Goal: Information Seeking & Learning: Learn about a topic

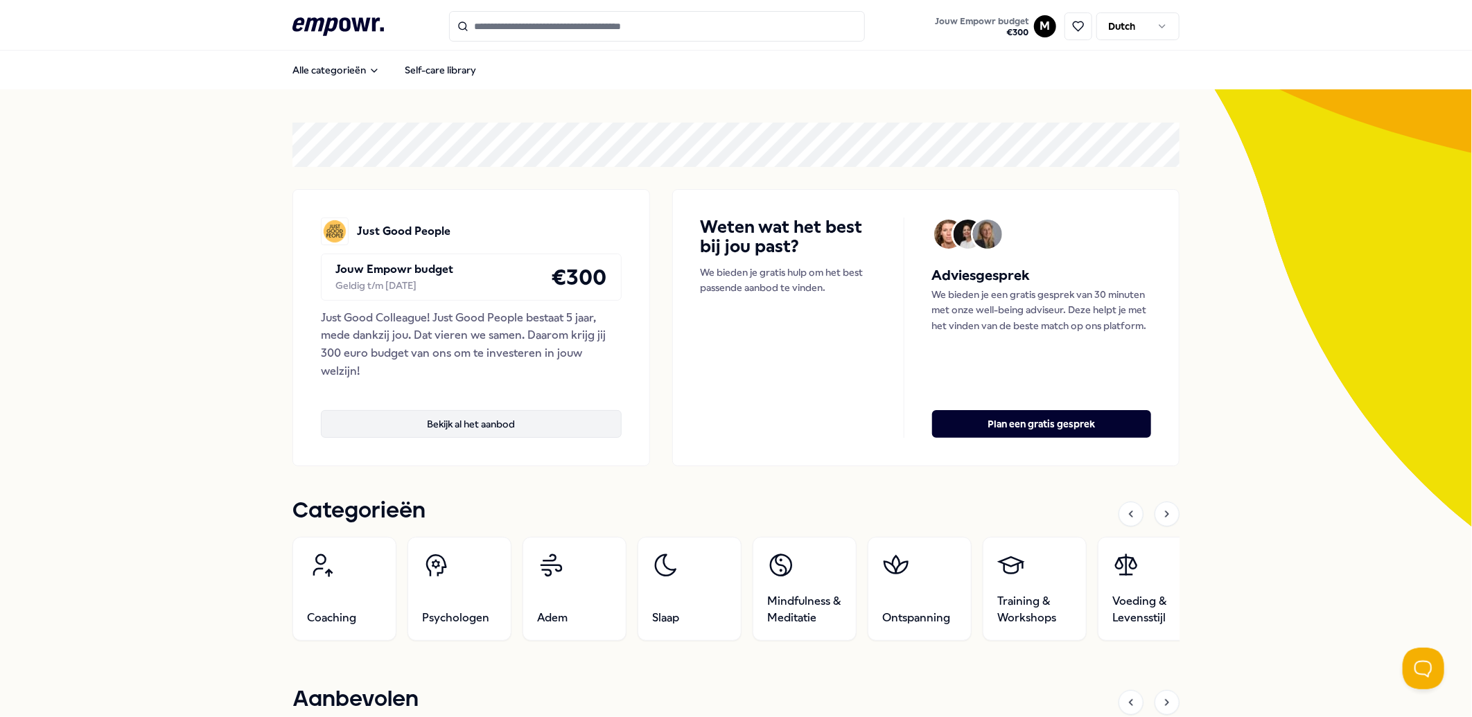
click at [499, 431] on button "Bekijk al het aanbod" at bounding box center [471, 424] width 301 height 28
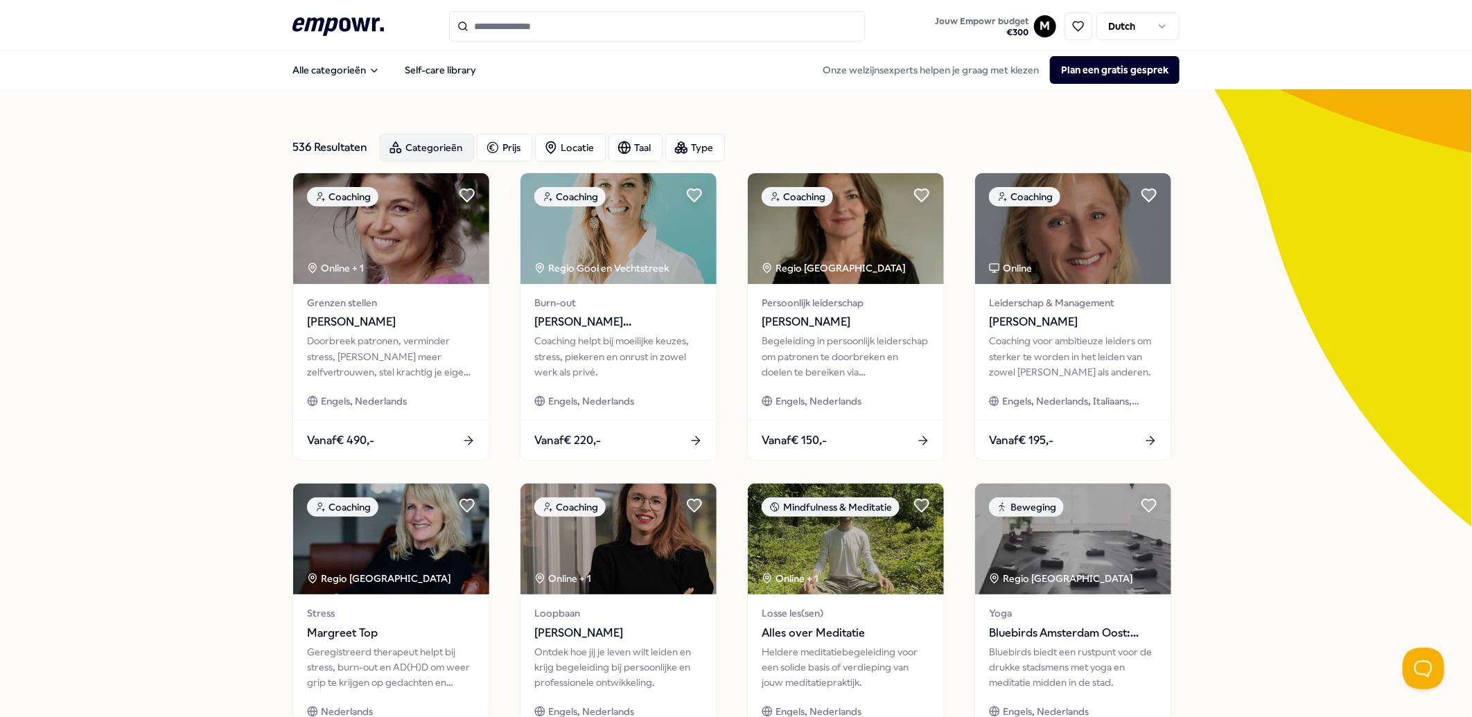
click at [423, 143] on div "Categorieën" at bounding box center [427, 148] width 94 height 28
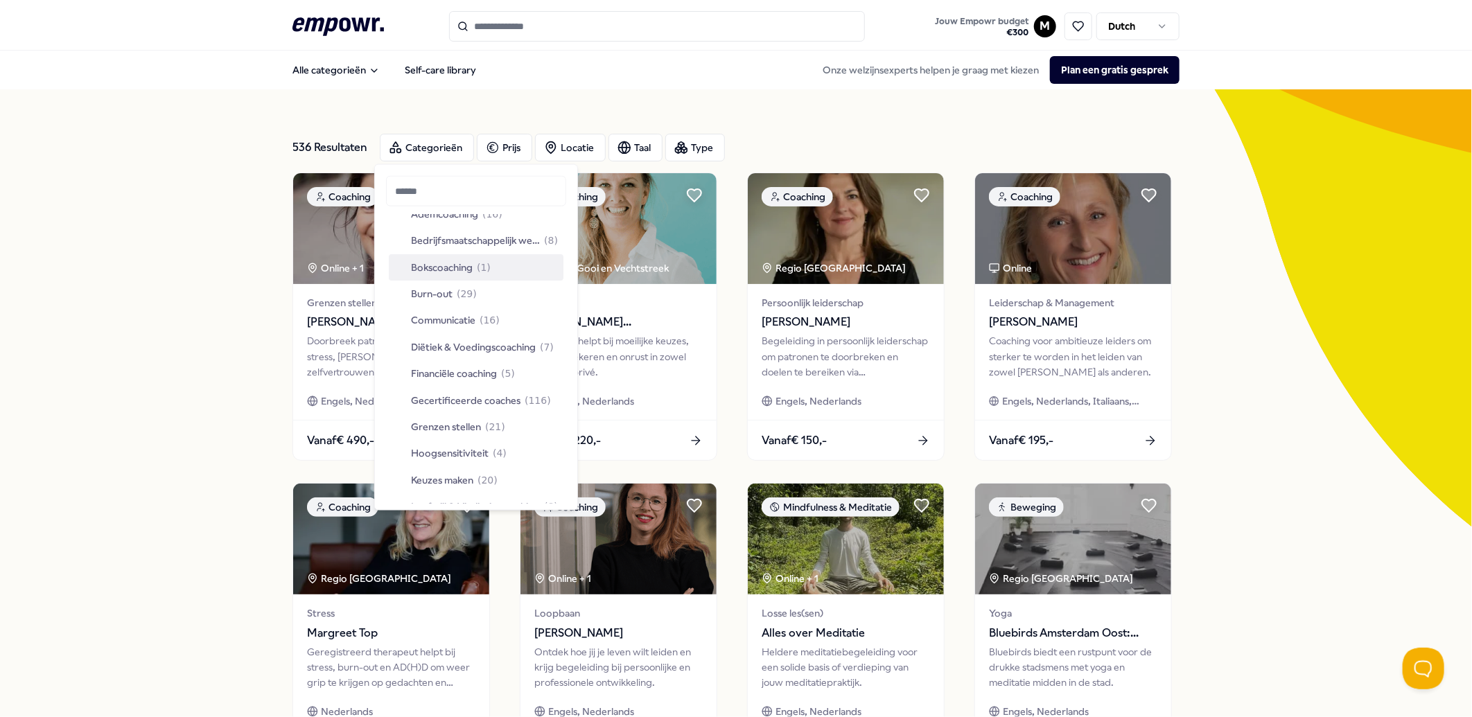
scroll to position [71, 0]
click at [520, 373] on div "Financiële coaching ( 5 )" at bounding box center [476, 373] width 175 height 26
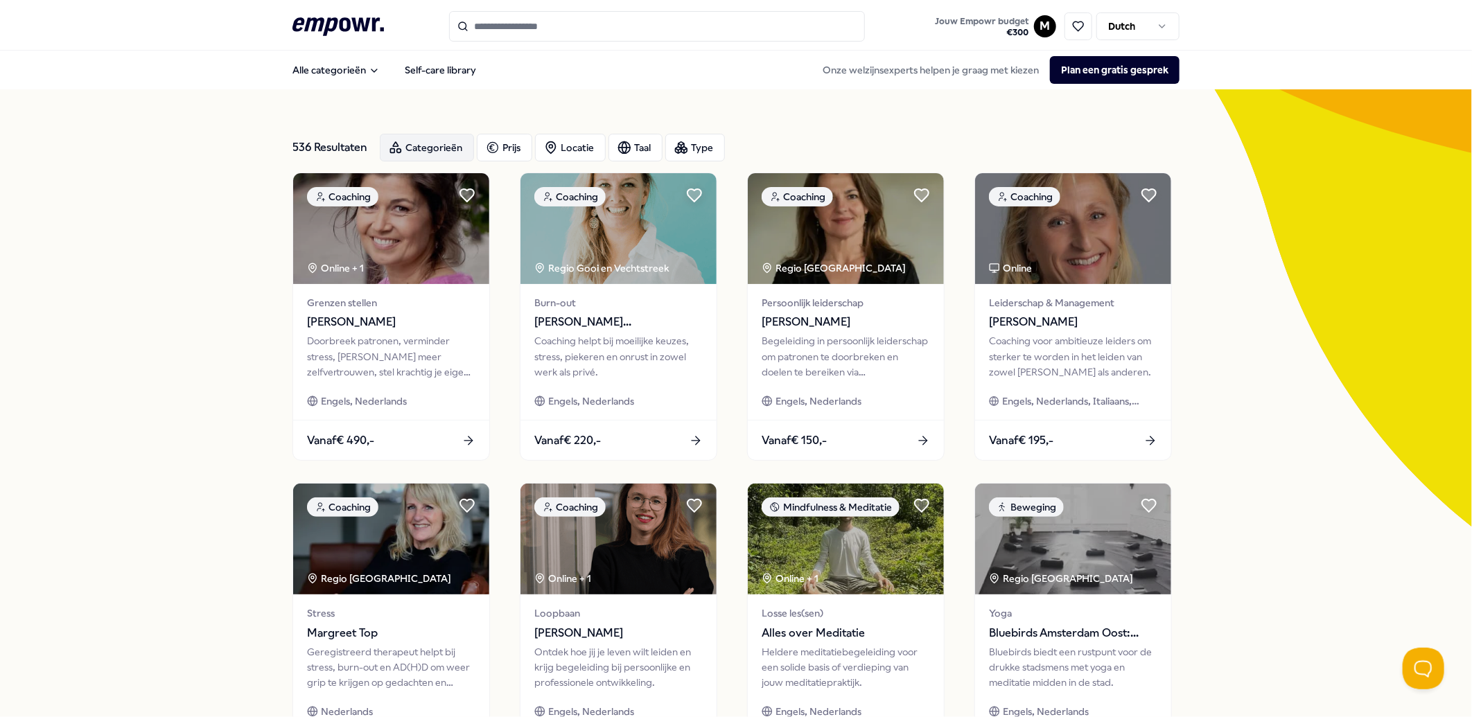
click at [412, 146] on div "Categorieën" at bounding box center [427, 148] width 94 height 28
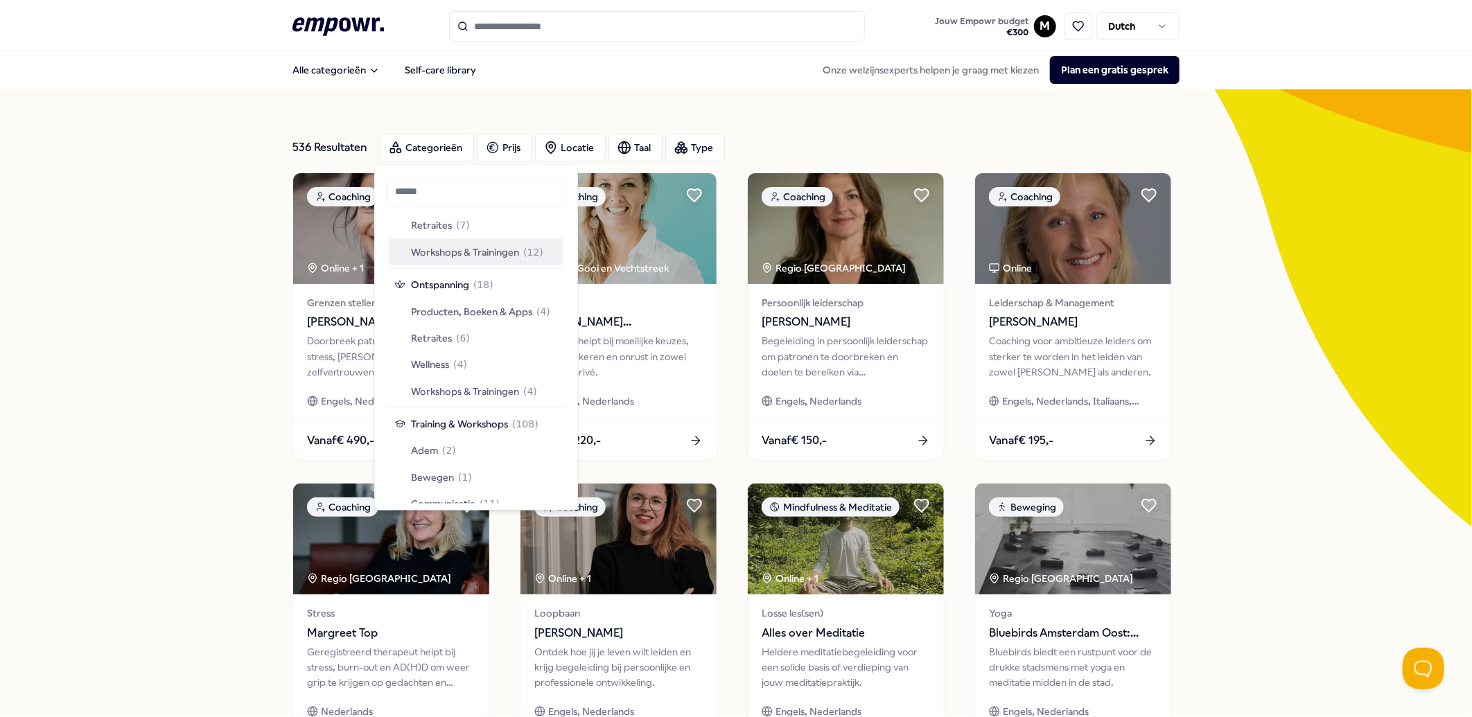
scroll to position [1282, 0]
click at [444, 366] on span "Wellness" at bounding box center [430, 363] width 38 height 15
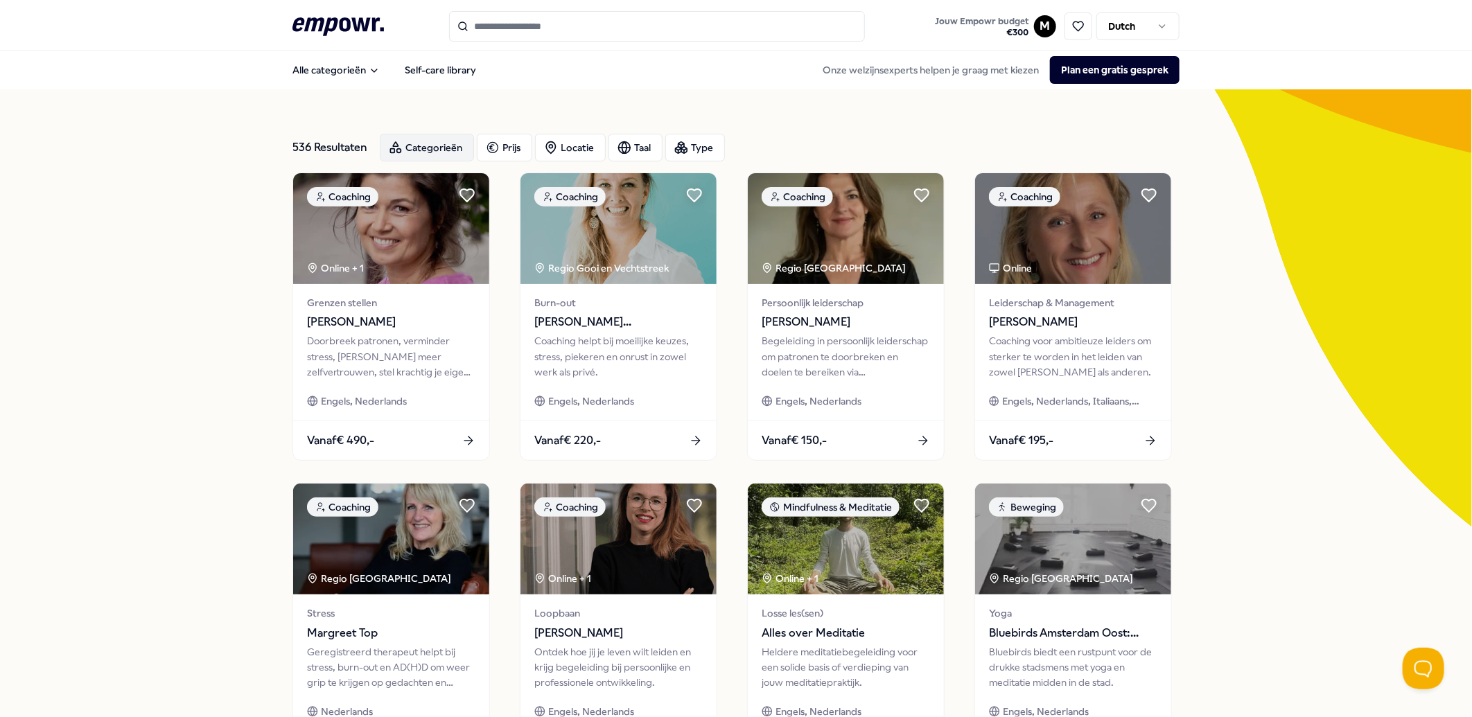
click at [423, 141] on div "Categorieën" at bounding box center [427, 148] width 94 height 28
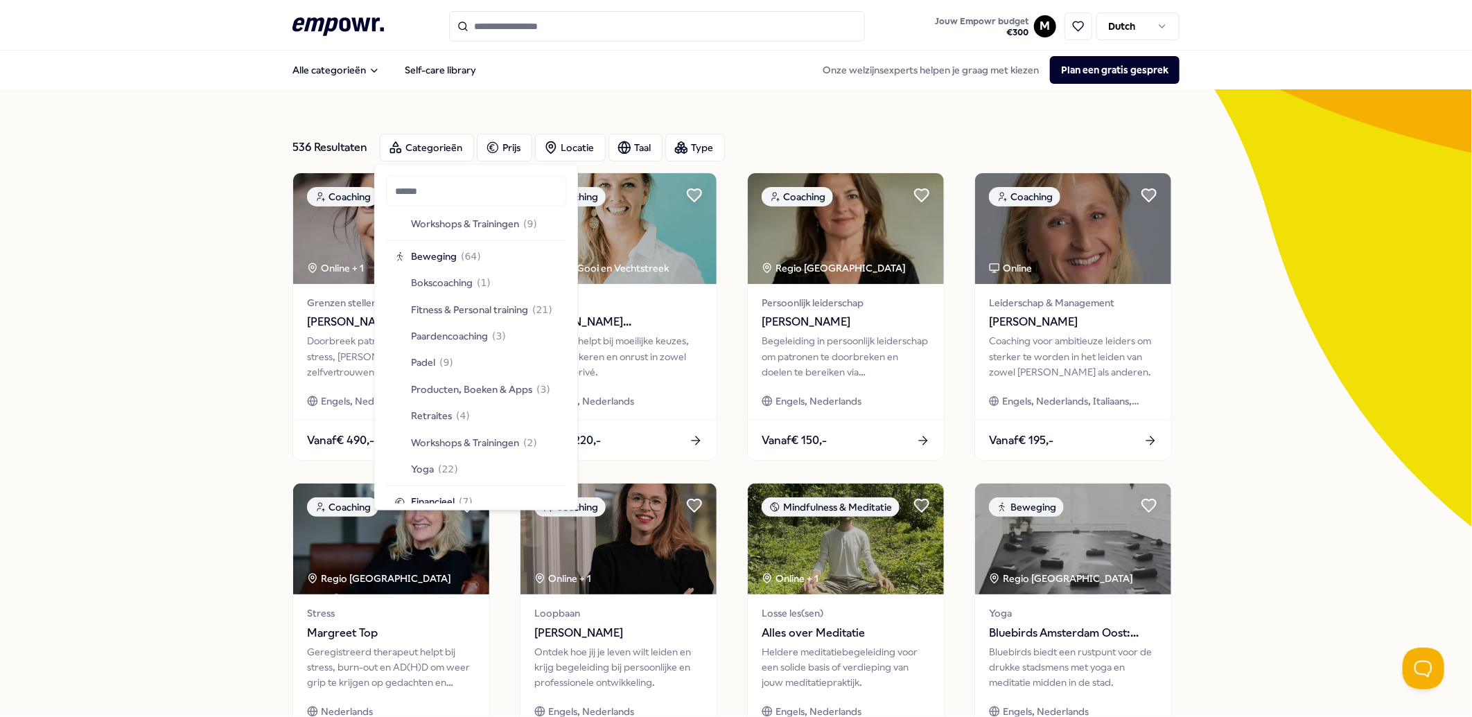
scroll to position [2019, 0]
drag, startPoint x: 430, startPoint y: 337, endPoint x: 423, endPoint y: 335, distance: 7.2
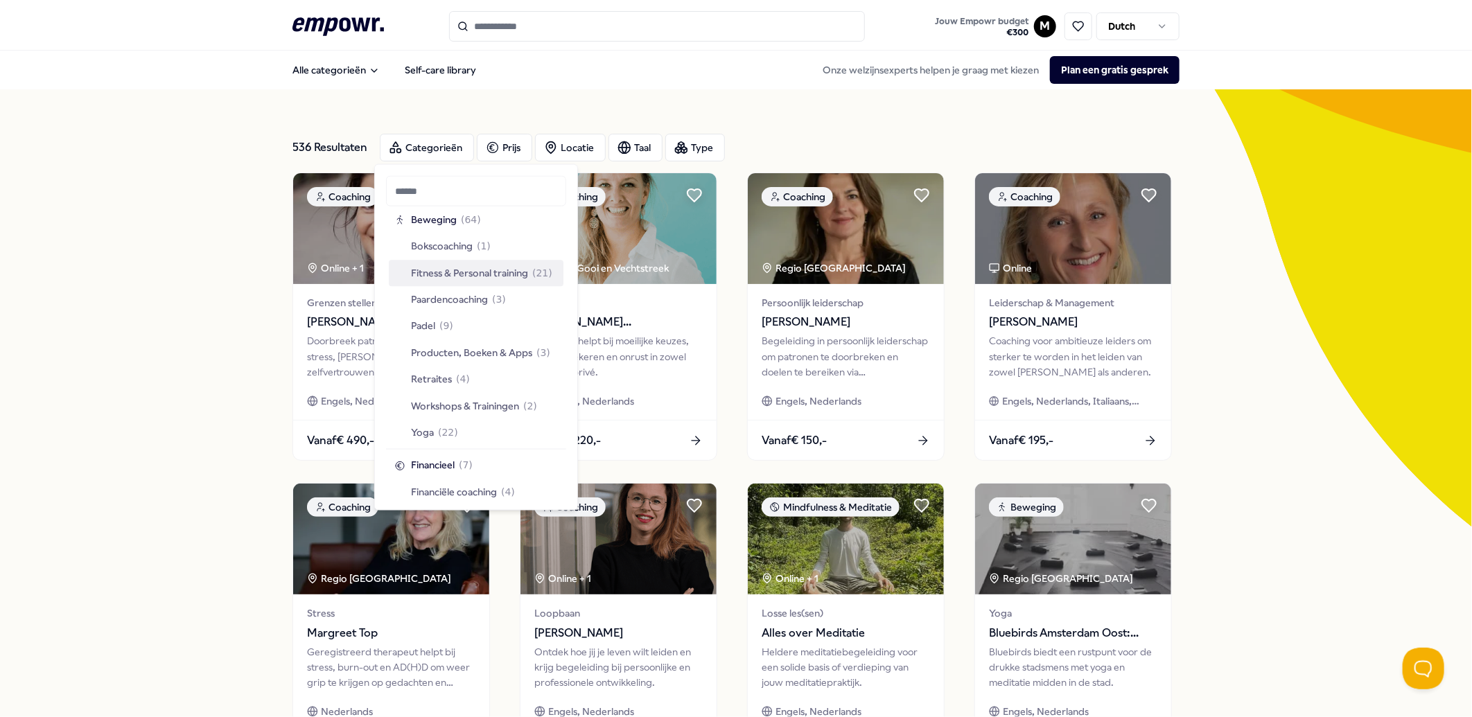
scroll to position [2028, 0]
drag, startPoint x: 465, startPoint y: 320, endPoint x: 445, endPoint y: 240, distance: 82.2
click at [445, 240] on span "Bokscoaching" at bounding box center [442, 247] width 62 height 15
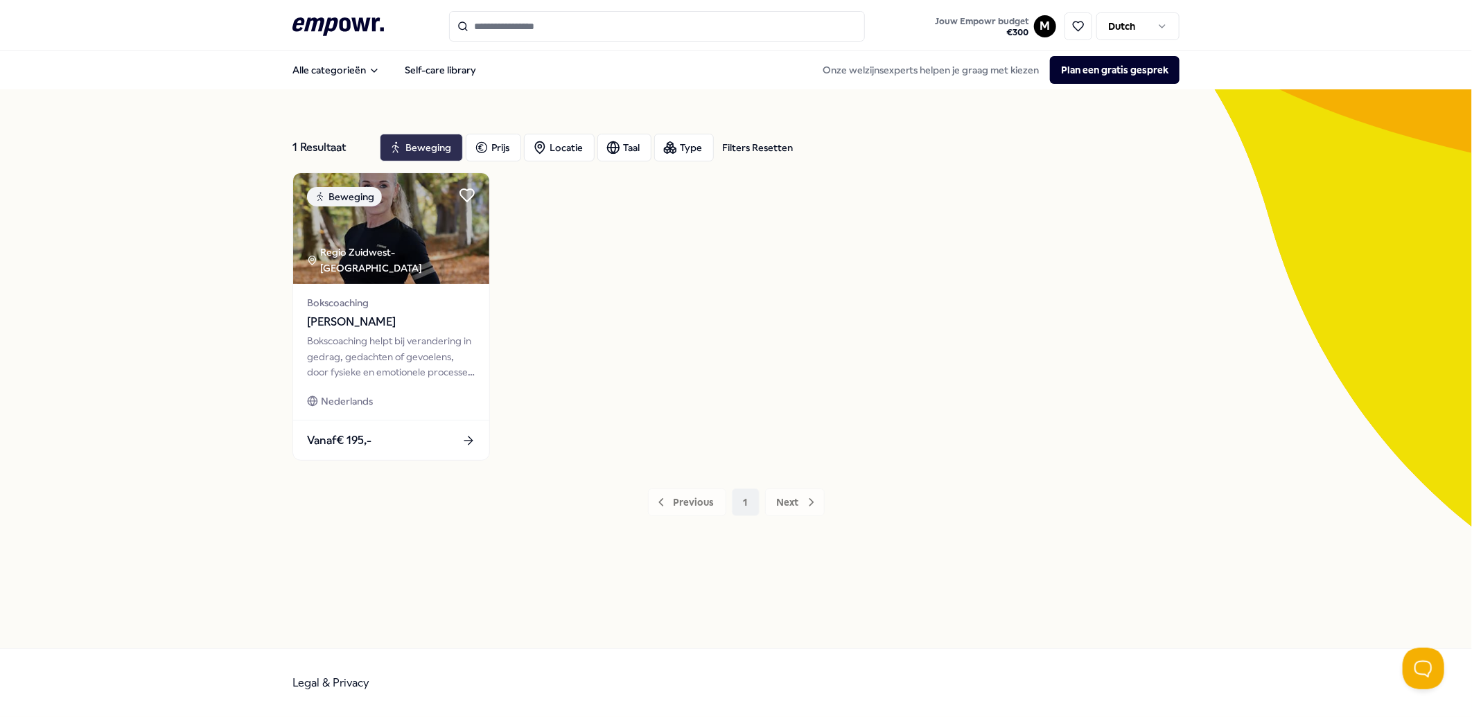
click at [406, 146] on div "Beweging" at bounding box center [421, 148] width 83 height 28
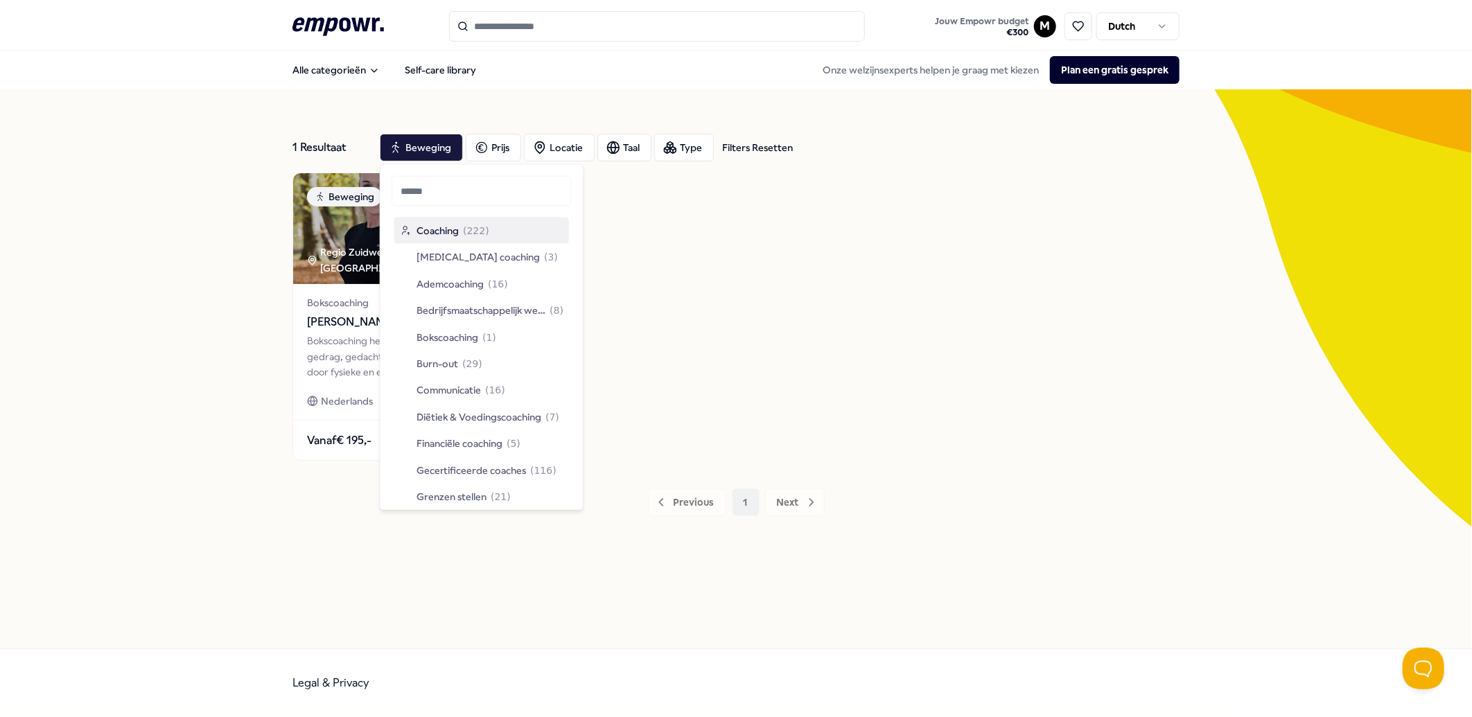
click at [573, 15] on input "Search for products, categories or subcategories" at bounding box center [657, 26] width 416 height 30
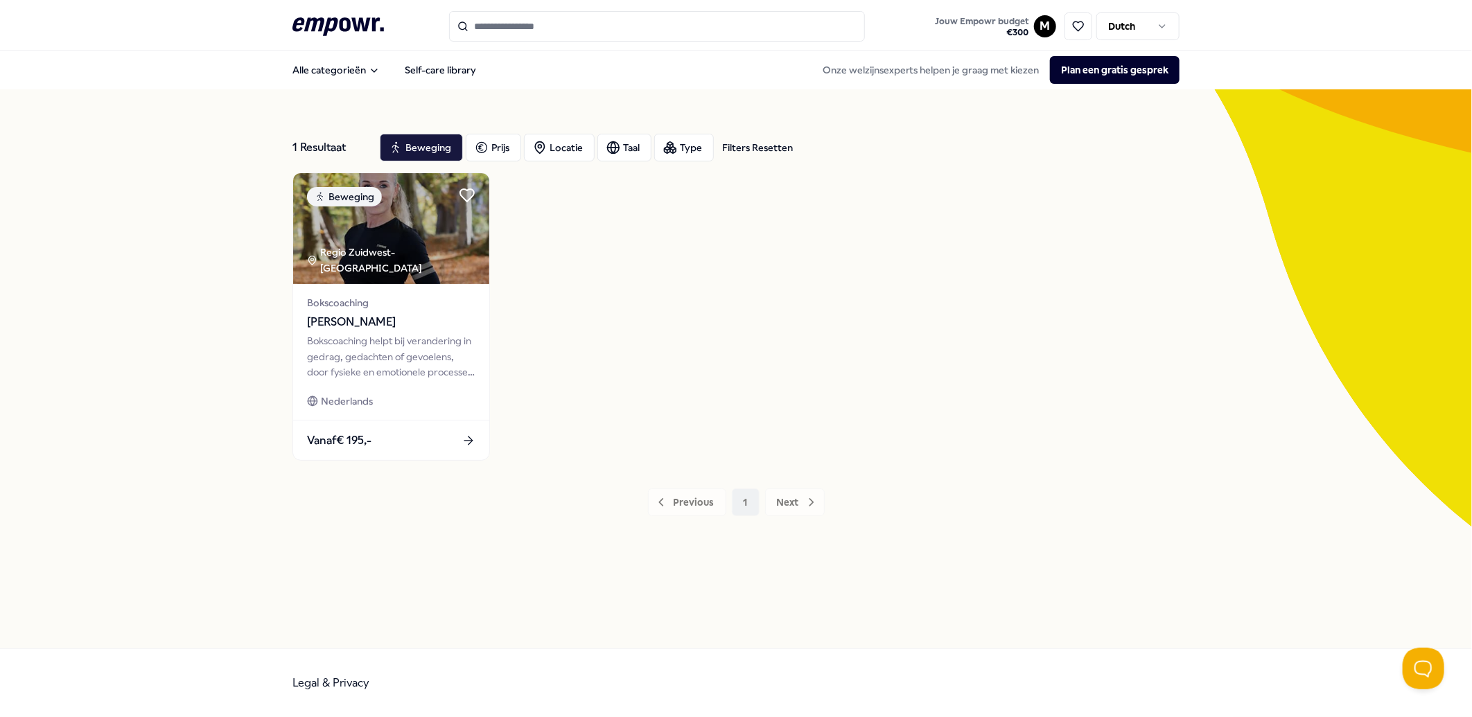
click at [573, 14] on input "Search for products, categories or subcategories" at bounding box center [657, 26] width 416 height 30
click at [565, 26] on input "Search for products, categories or subcategories" at bounding box center [657, 26] width 416 height 30
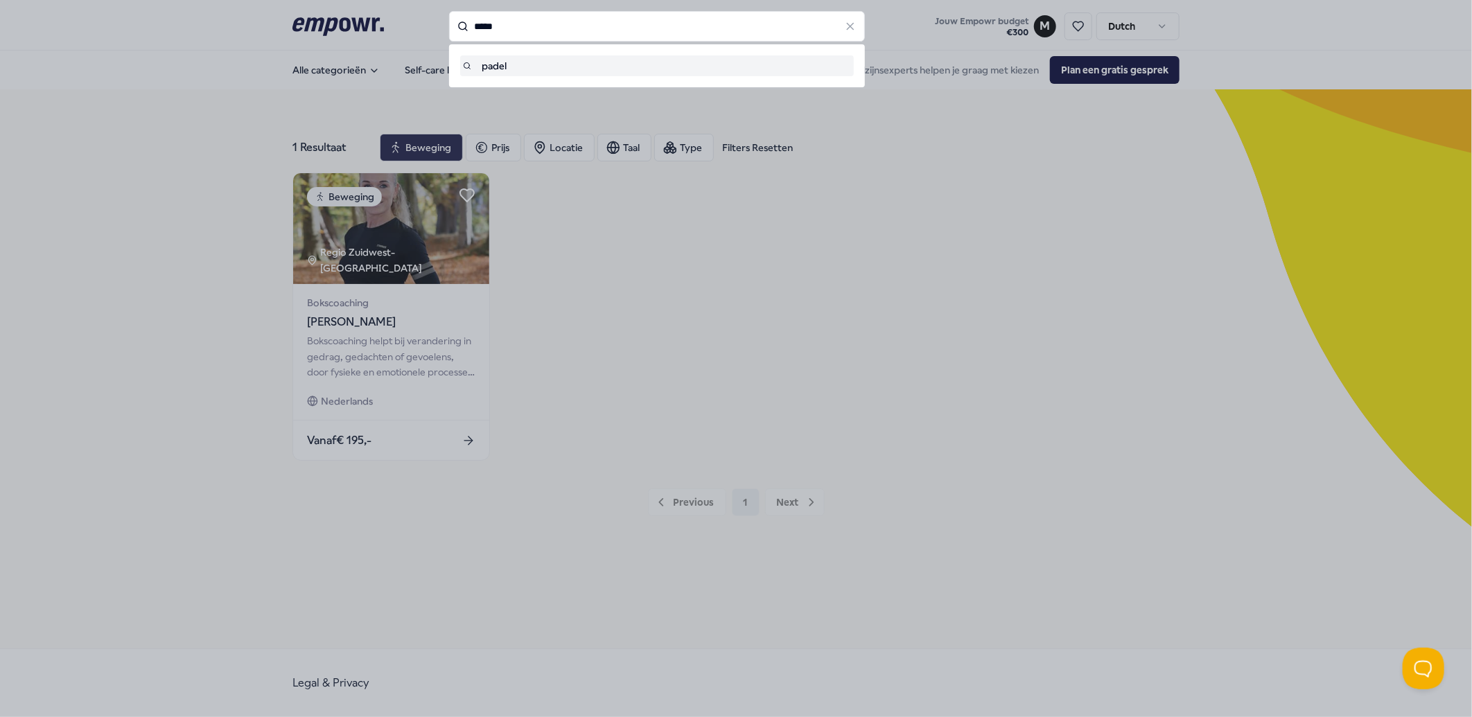
type input "*****"
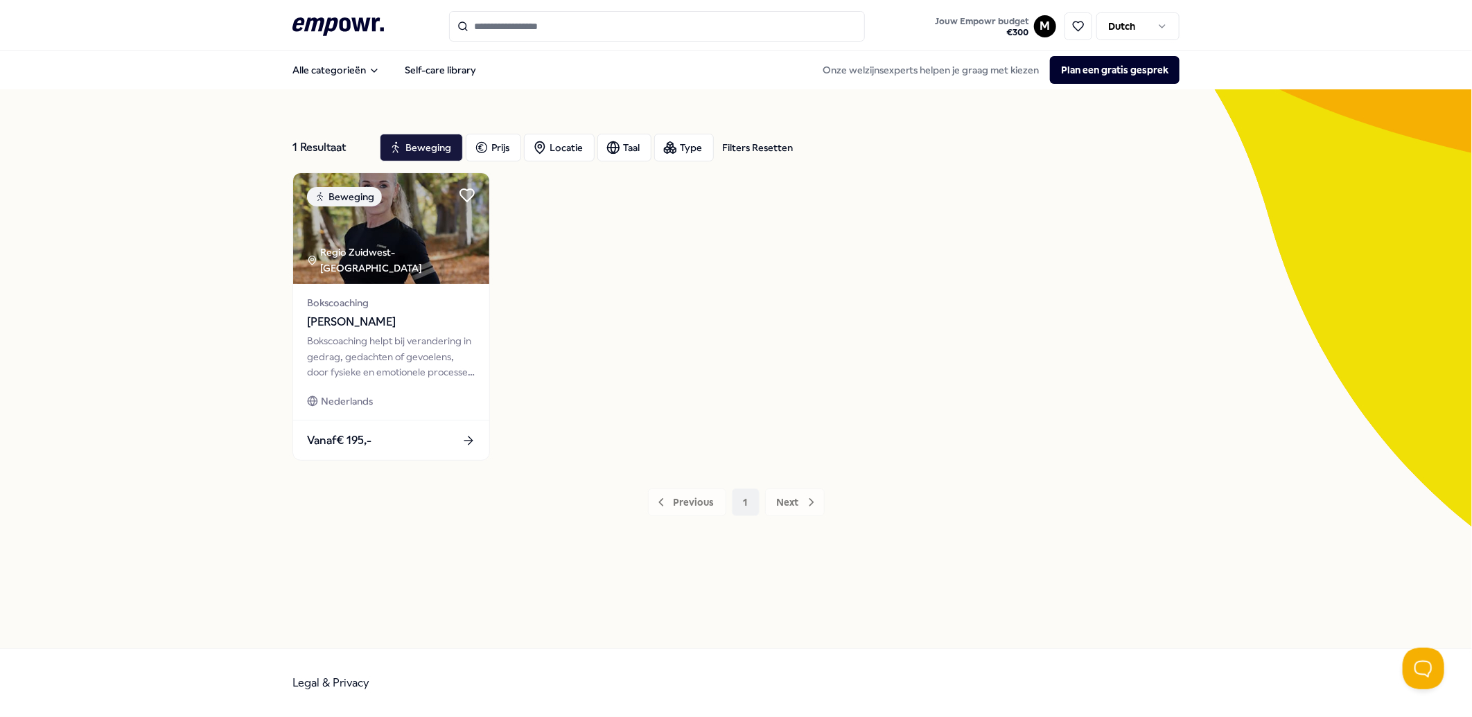
type input "*****"
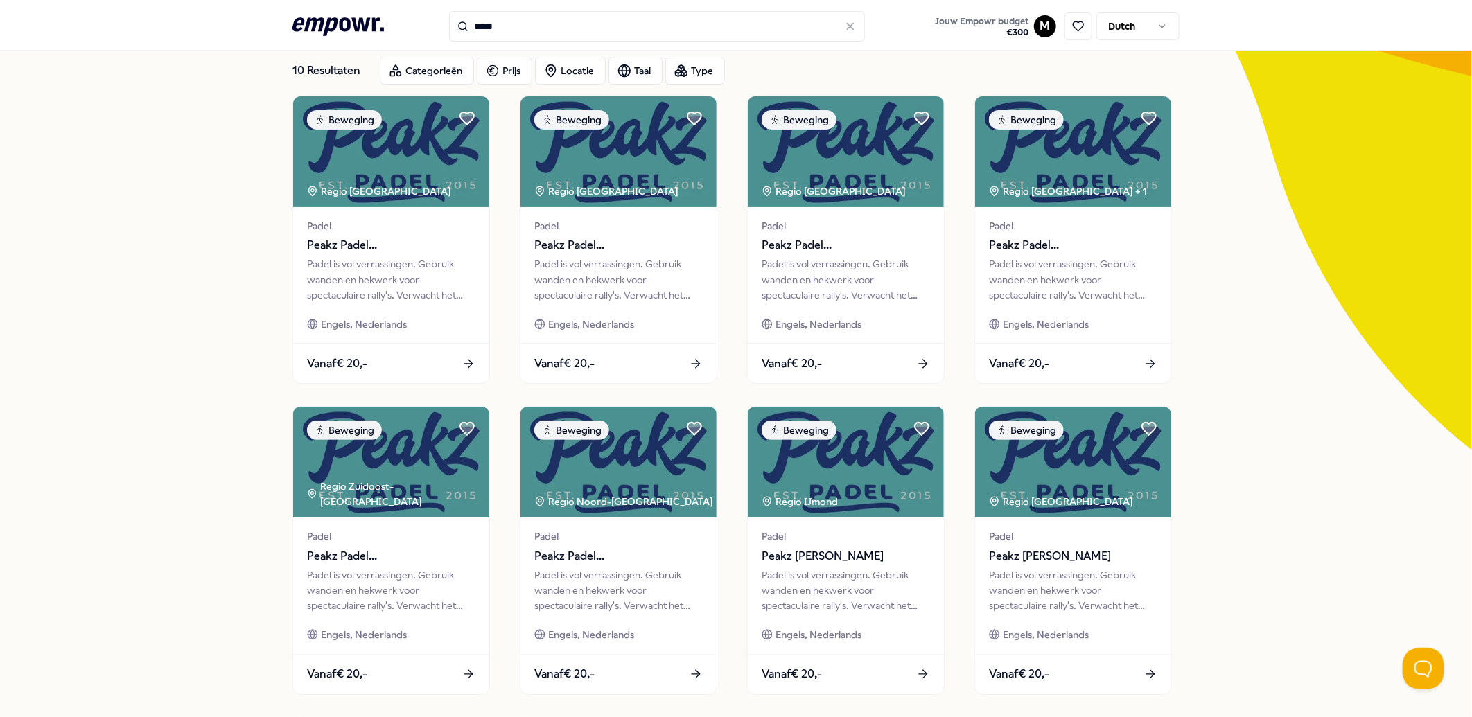
scroll to position [80, 0]
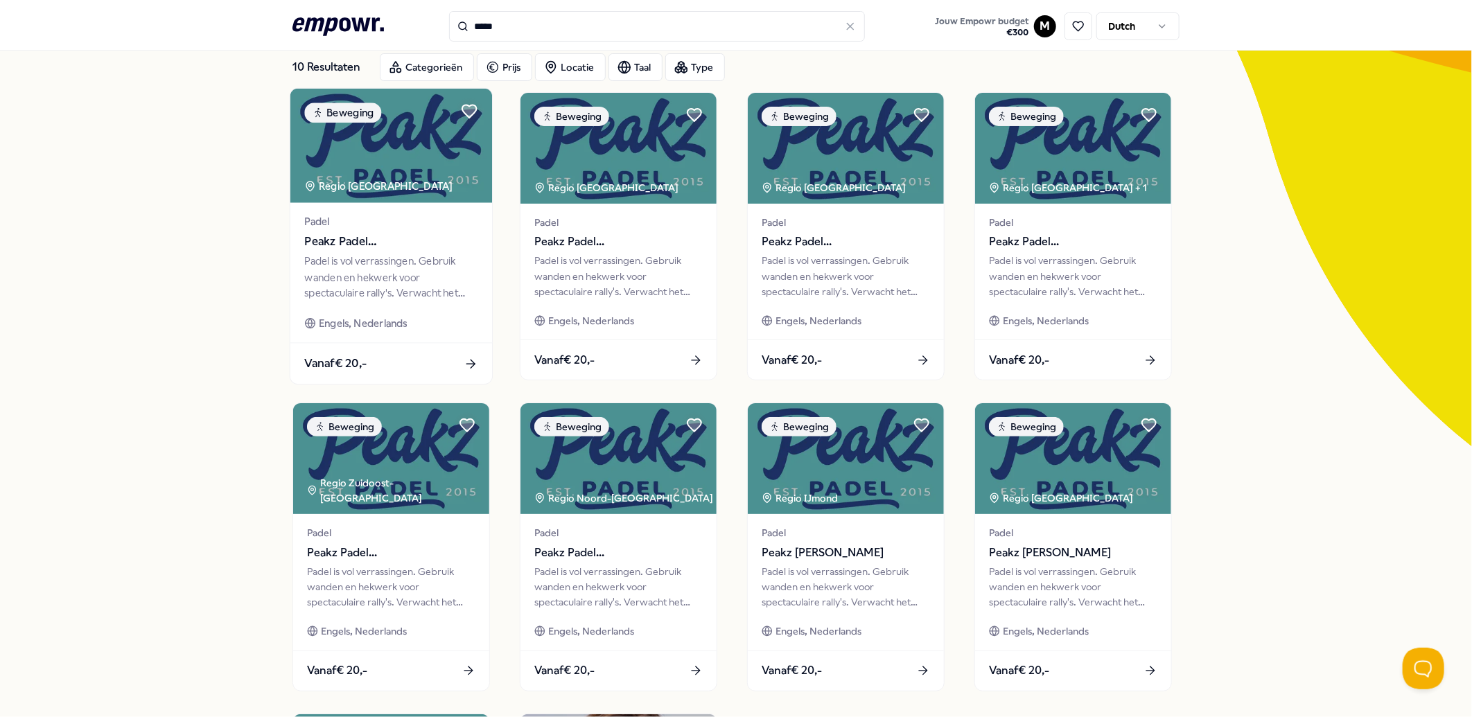
click at [392, 254] on div "Padel is vol verrassingen. Gebruik wanden en hekwerk voor spectaculaire rally's…" at bounding box center [390, 278] width 173 height 48
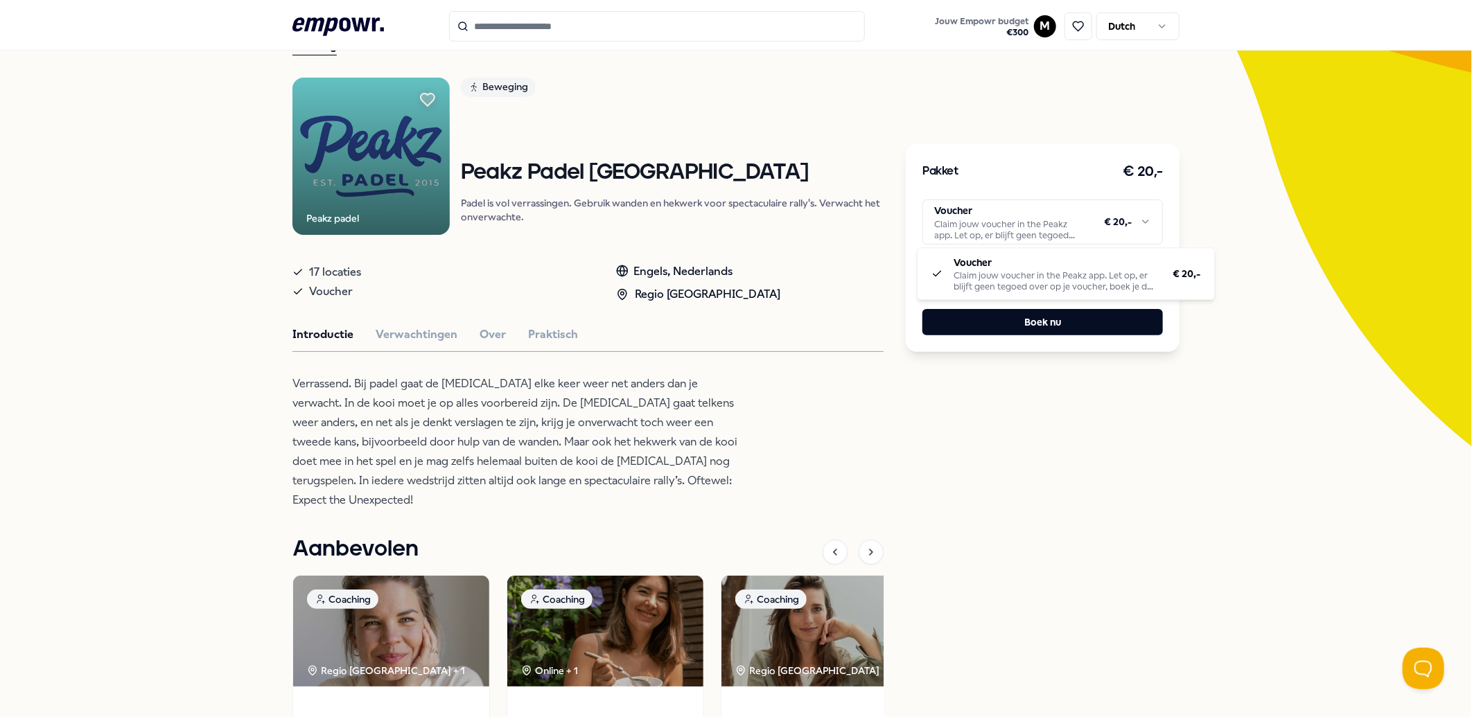
click at [1144, 224] on html ".empowr-logo_svg__cls-1{fill:#03032f} Jouw Empowr budget € 300 M Dutch Alle cat…" at bounding box center [736, 358] width 1472 height 717
click at [823, 405] on html ".empowr-logo_svg__cls-1{fill:#03032f} Jouw Empowr budget € 300 M Dutch Alle cat…" at bounding box center [736, 358] width 1472 height 717
